Goal: Navigation & Orientation: Find specific page/section

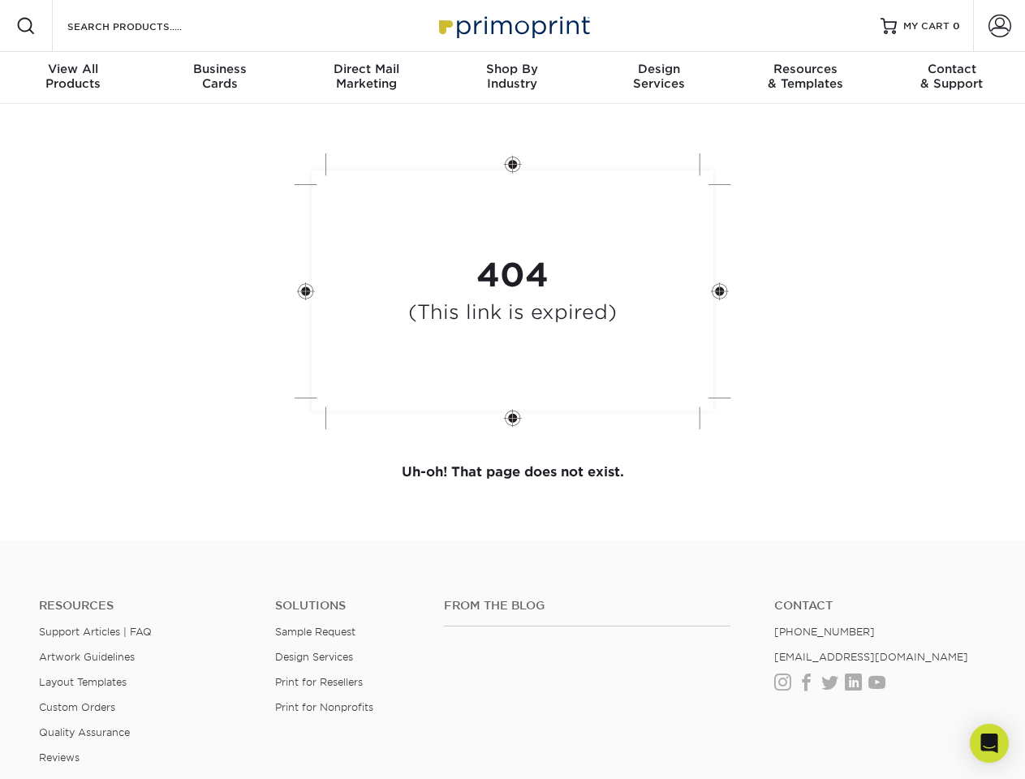
click at [512, 390] on div "404 (This link is expired)" at bounding box center [512, 293] width 487 height 300
click at [26, 26] on span at bounding box center [25, 25] width 19 height 19
click at [999, 26] on span at bounding box center [999, 26] width 23 height 23
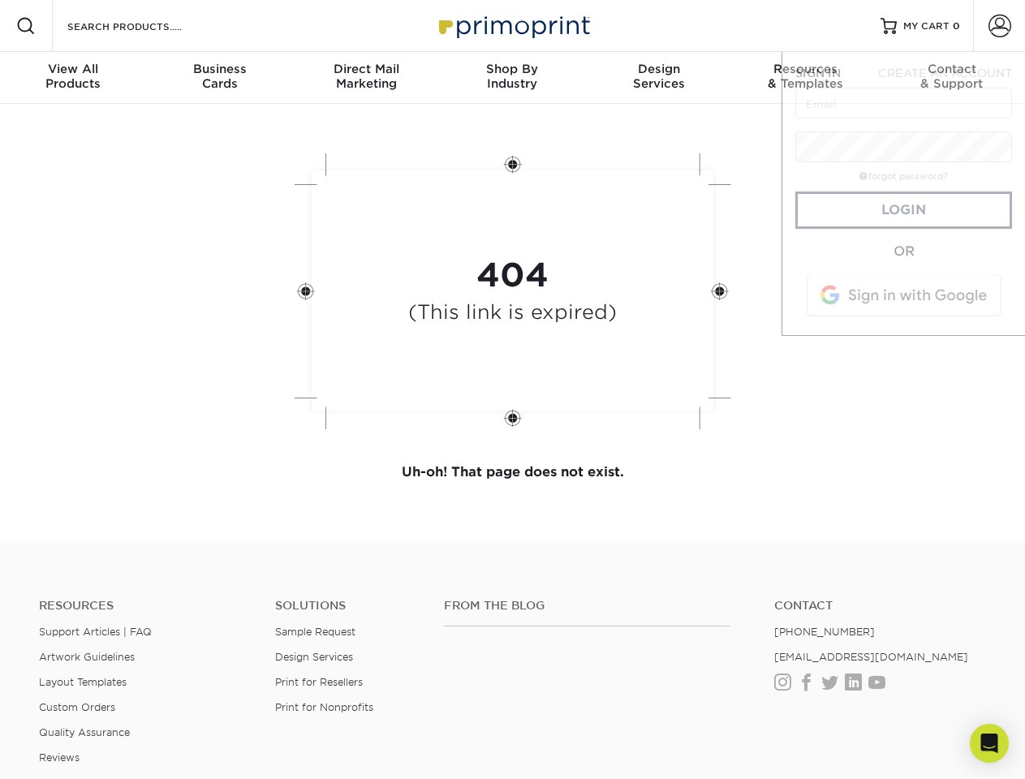
click at [73, 78] on div "View All Products" at bounding box center [73, 76] width 146 height 29
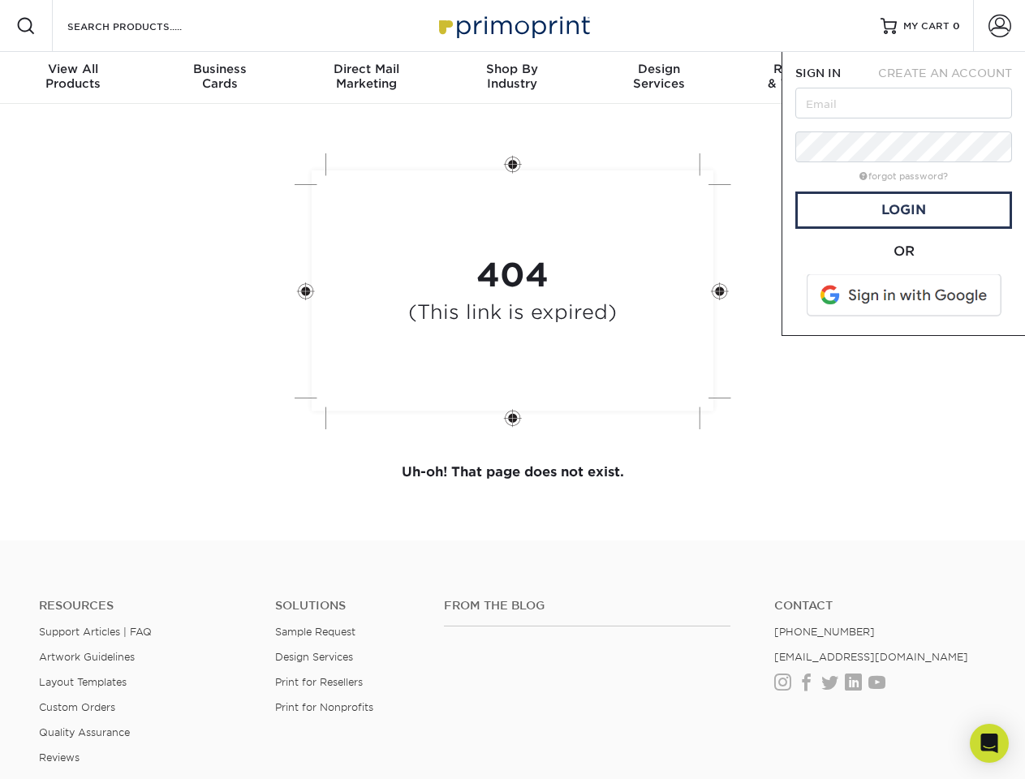
click at [219, 78] on div "Business Cards" at bounding box center [219, 76] width 146 height 29
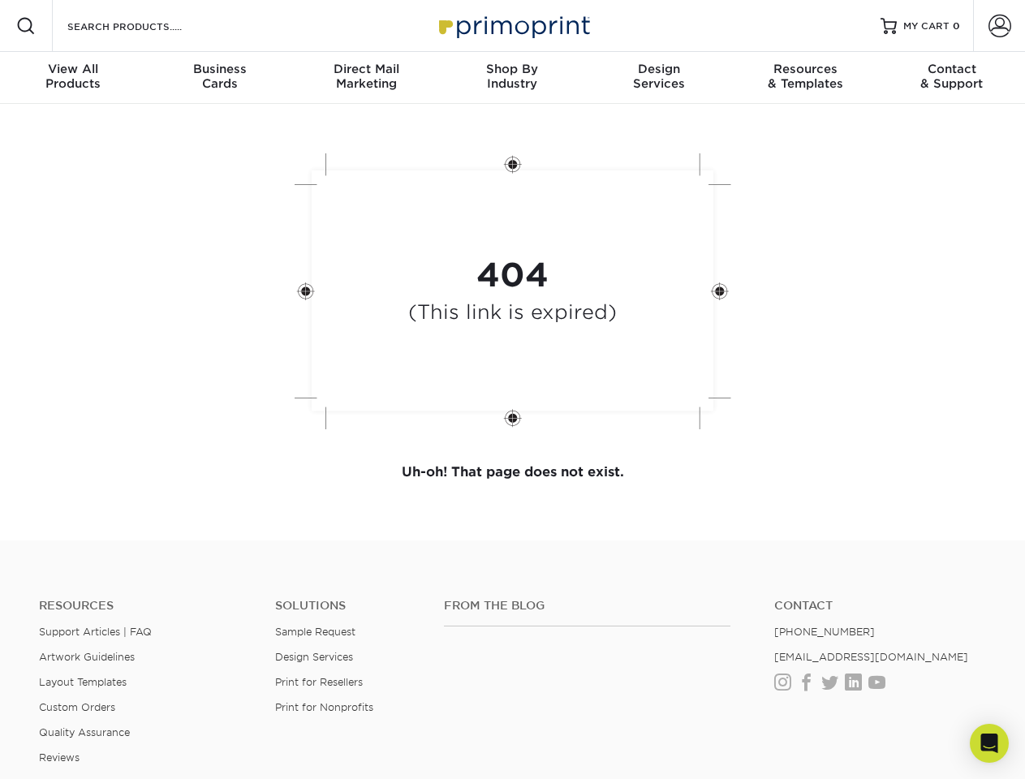
click at [366, 78] on div "Direct Mail Marketing" at bounding box center [366, 76] width 146 height 29
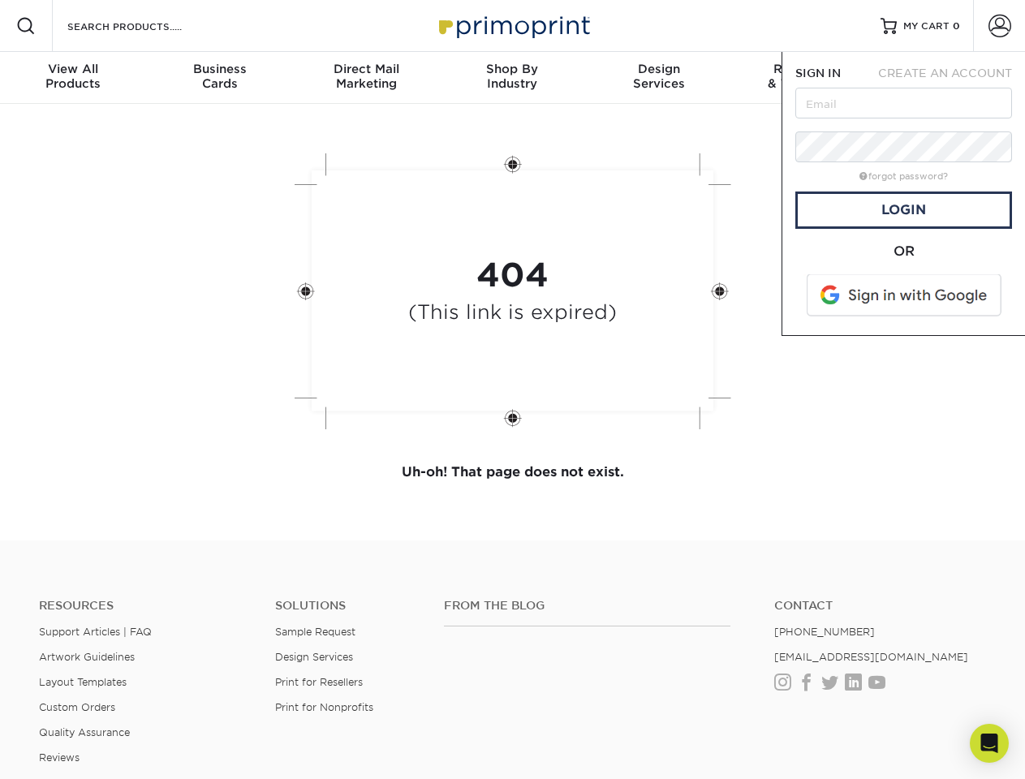
click at [512, 78] on div "Shop By Industry" at bounding box center [512, 76] width 146 height 29
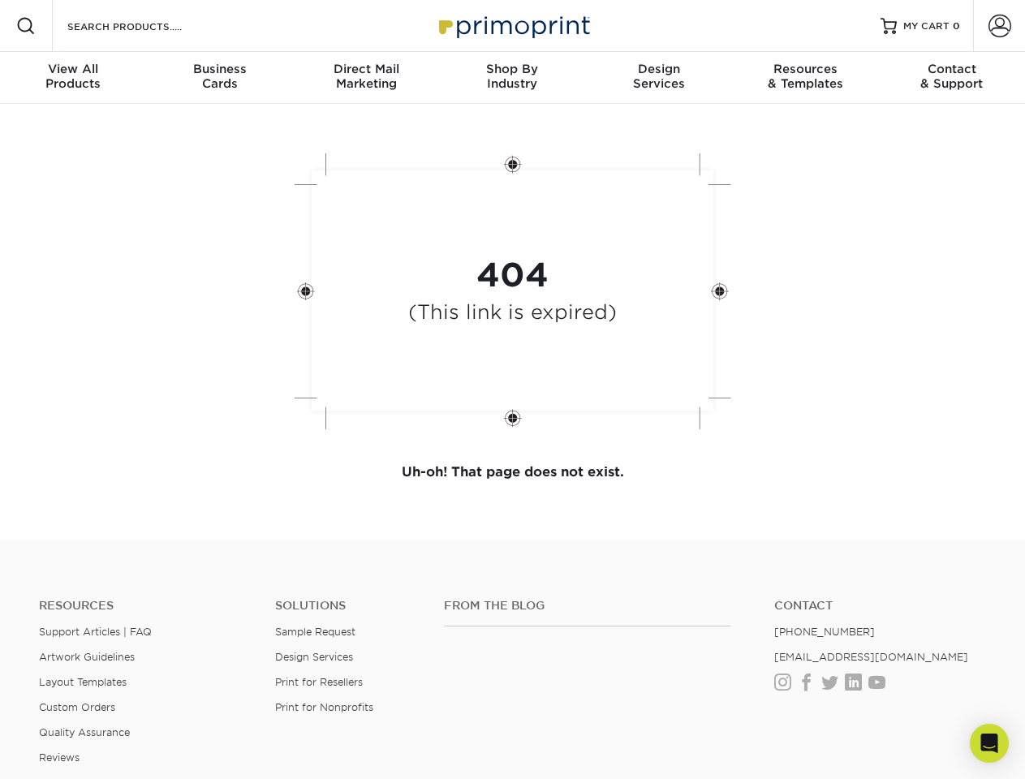
click at [659, 78] on div "Design Services" at bounding box center [659, 76] width 146 height 29
click at [805, 78] on span "SIGN IN" at bounding box center [817, 73] width 45 height 13
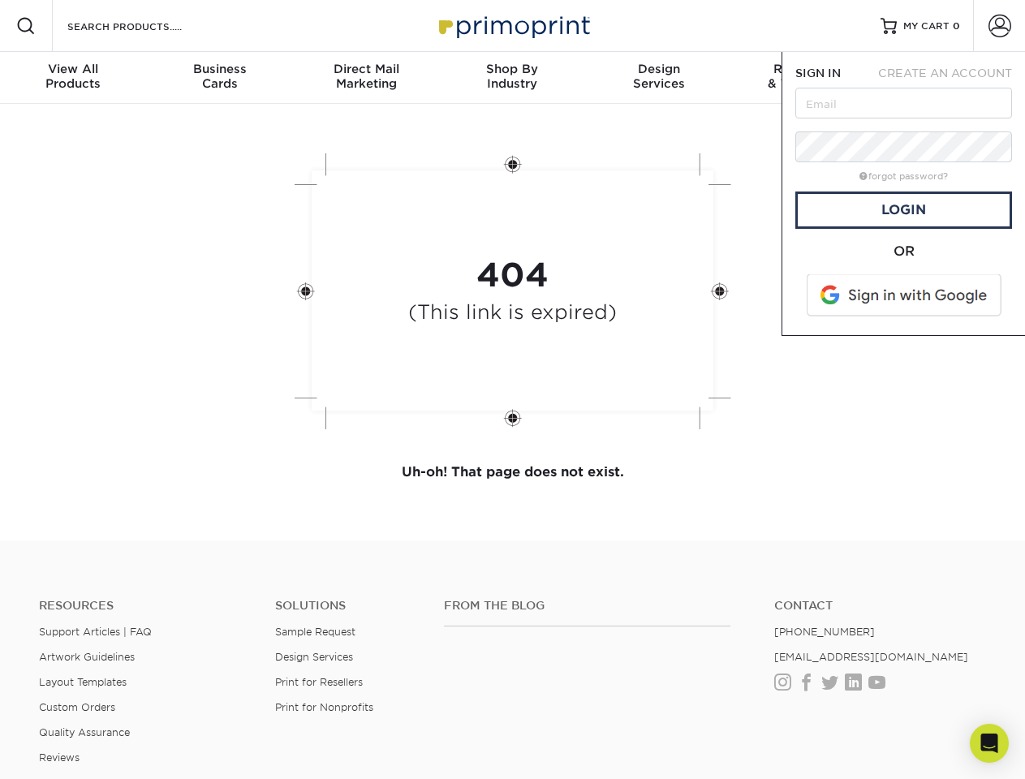
click at [952, 78] on div "Contact & Support" at bounding box center [952, 76] width 146 height 29
